Goal: Information Seeking & Learning: Learn about a topic

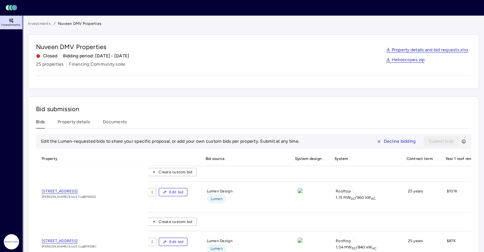
scroll to position [763, 0]
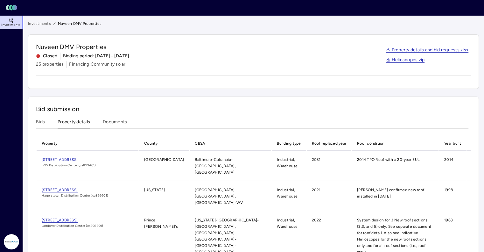
click at [84, 124] on button "Property details" at bounding box center [74, 123] width 32 height 10
click at [42, 23] on link "Investments" at bounding box center [39, 23] width 23 height 6
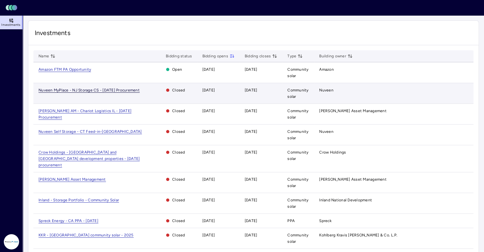
click at [68, 90] on span "Nuveen MyPlace - NJ Storage CS - [DATE] Procurement" at bounding box center [89, 90] width 101 height 5
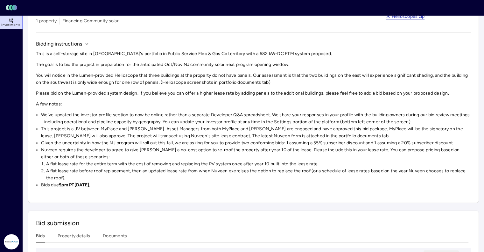
scroll to position [148, 0]
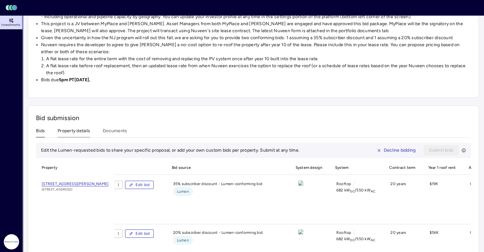
click at [78, 130] on div "Investments Nuveen MyPlace - NJ Storage CS - [DATE] Procurement Nuveen MyPlace …" at bounding box center [253, 128] width 451 height 513
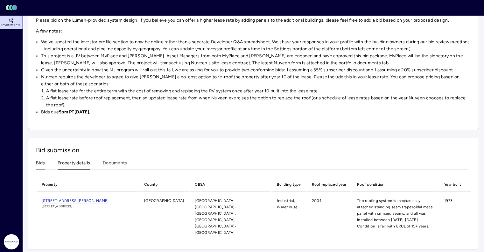
click at [37, 163] on button "Bids" at bounding box center [40, 165] width 9 height 10
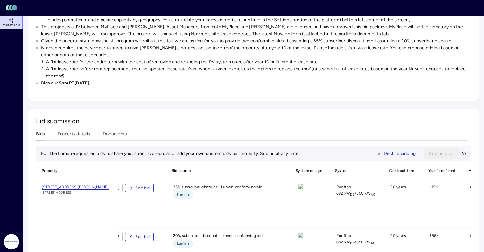
scroll to position [135, 0]
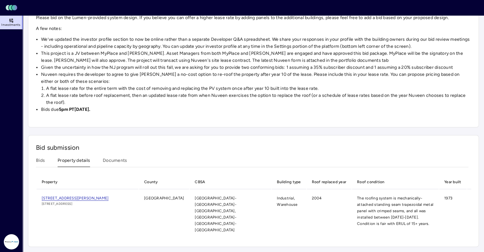
scroll to position [116, 0]
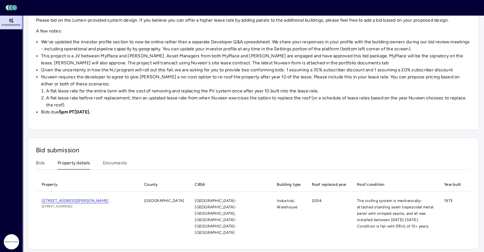
click at [79, 144] on div "Bid submission Bids Property details Documents Property County CBSA Building ty…" at bounding box center [253, 194] width 451 height 112
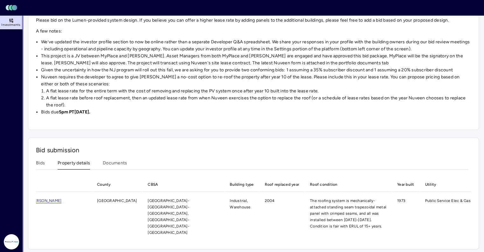
scroll to position [0, 5]
